Goal: Find contact information: Find contact information

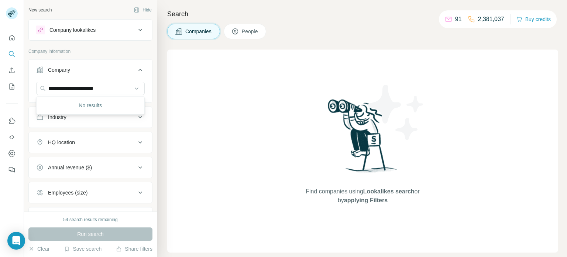
drag, startPoint x: 113, startPoint y: 88, endPoint x: 0, endPoint y: 57, distance: 117.2
click at [0, 57] on div "**********" at bounding box center [283, 128] width 567 height 257
type input "****"
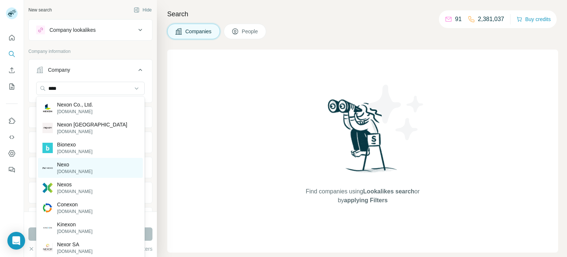
click at [76, 169] on p "[DOMAIN_NAME]" at bounding box center [74, 171] width 35 height 7
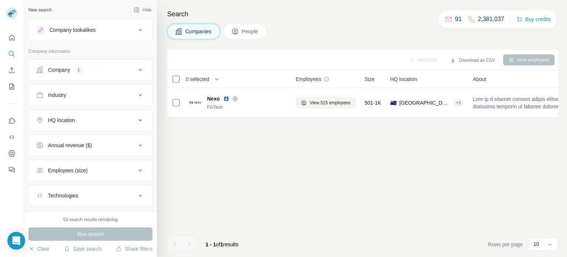
click at [137, 70] on icon at bounding box center [140, 69] width 9 height 9
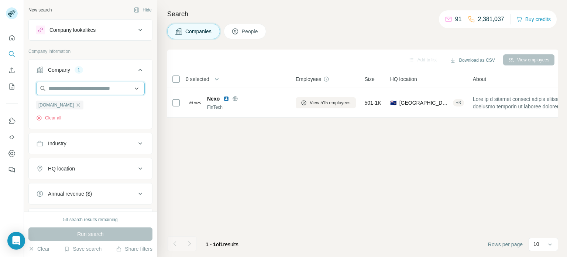
click at [126, 92] on input "text" at bounding box center [90, 88] width 109 height 13
paste input "**********"
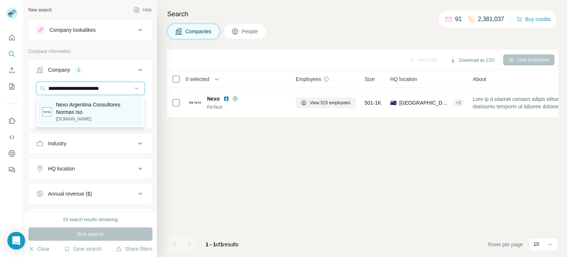
type input "**********"
click at [104, 108] on p "Nexo Argentina Consultores Normas Iso" at bounding box center [97, 108] width 82 height 15
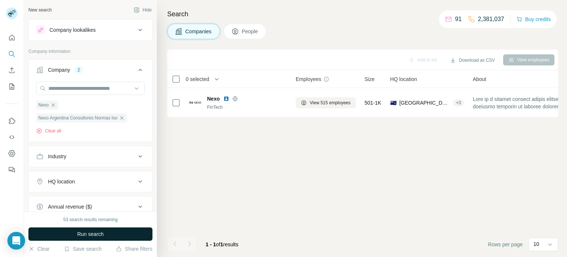
click at [68, 232] on button "Run search" at bounding box center [90, 233] width 124 height 13
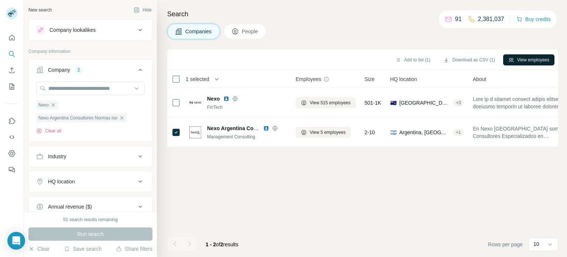
click at [516, 61] on button "View employees" at bounding box center [529, 59] width 51 height 11
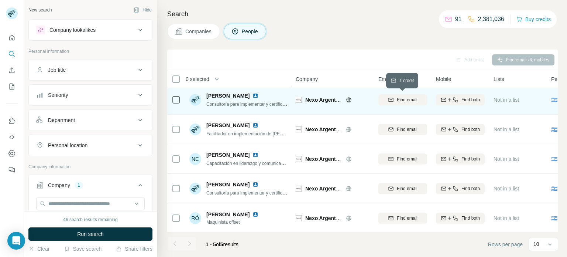
scroll to position [4, 0]
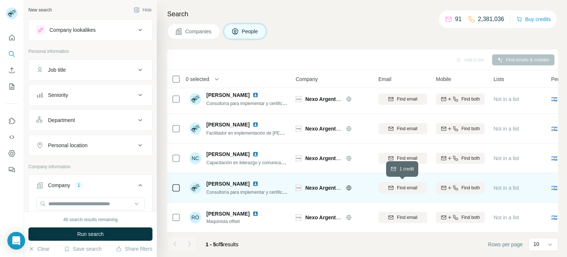
click at [402, 188] on span "Find email" at bounding box center [407, 187] width 20 height 7
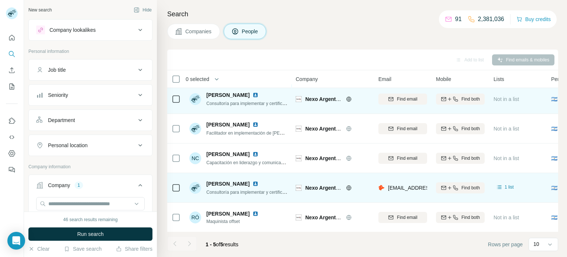
drag, startPoint x: 241, startPoint y: 94, endPoint x: 207, endPoint y: 92, distance: 34.4
click at [207, 92] on span "Jesica Serafin" at bounding box center [228, 94] width 43 height 7
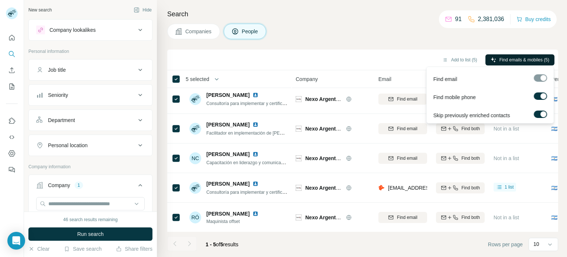
click at [522, 60] on span "Find emails & mobiles (5)" at bounding box center [525, 60] width 50 height 7
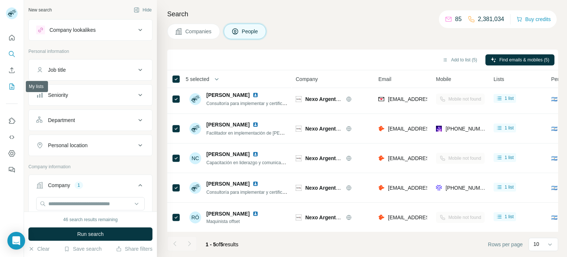
click at [14, 89] on icon "My lists" at bounding box center [11, 86] width 7 height 7
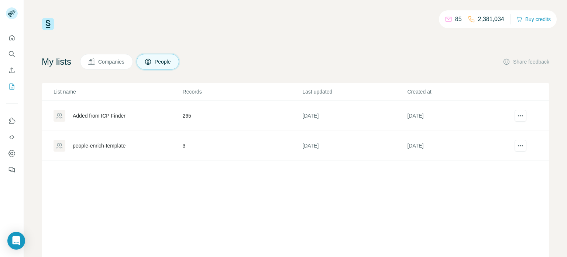
click at [0, 157] on div at bounding box center [12, 102] width 24 height 150
click at [91, 116] on div "Added from ICP Finder" at bounding box center [99, 115] width 53 height 7
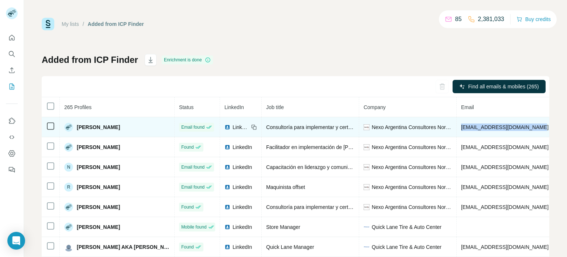
drag, startPoint x: 512, startPoint y: 126, endPoint x: 431, endPoint y: 129, distance: 81.0
click at [457, 129] on td "jserafin@nexo-argentina.com" at bounding box center [505, 127] width 97 height 20
copy span "jserafin@nexo-argentina.com"
drag, startPoint x: 118, startPoint y: 127, endPoint x: 61, endPoint y: 127, distance: 57.3
click at [61, 127] on td "Jesica Serafin" at bounding box center [117, 127] width 115 height 20
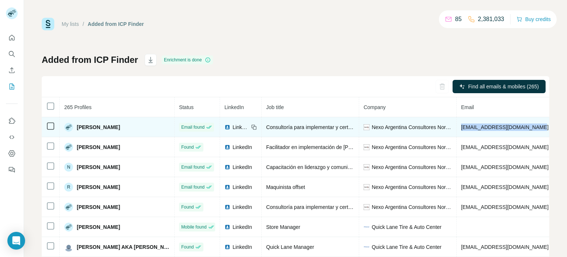
copy div "Jesica Serafin"
drag, startPoint x: 236, startPoint y: 126, endPoint x: 322, endPoint y: 132, distance: 86.0
click at [322, 132] on td "Consultoría para implementar y certificar normas ISO" at bounding box center [311, 127] width 98 height 20
copy span "Consultoría para implementar y ce"
drag, startPoint x: 512, startPoint y: 125, endPoint x: 431, endPoint y: 131, distance: 81.5
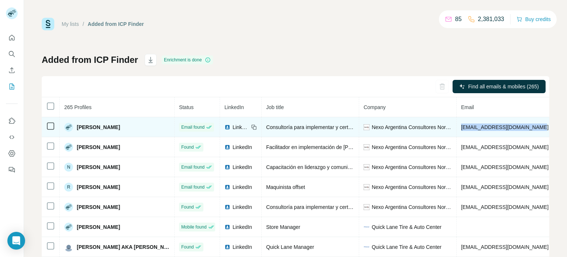
click at [457, 131] on td "jserafin@nexo-argentina.com" at bounding box center [505, 127] width 97 height 20
copy span "jserafin@nexo-argentina.com"
